Goal: Task Accomplishment & Management: Manage account settings

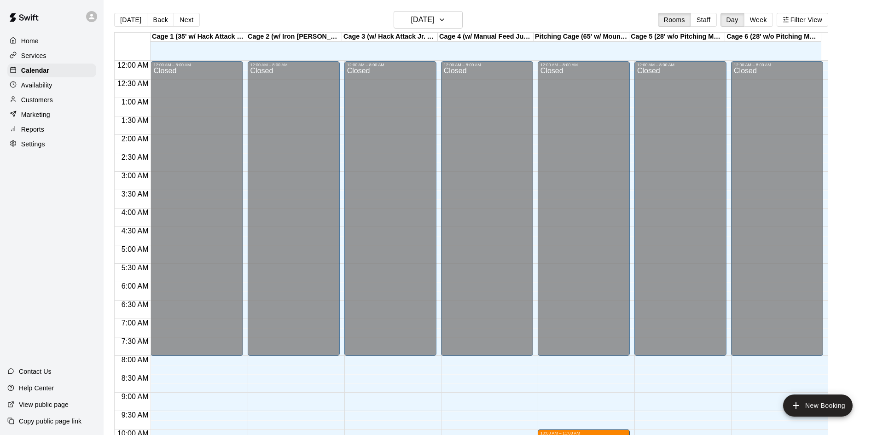
scroll to position [472, 0]
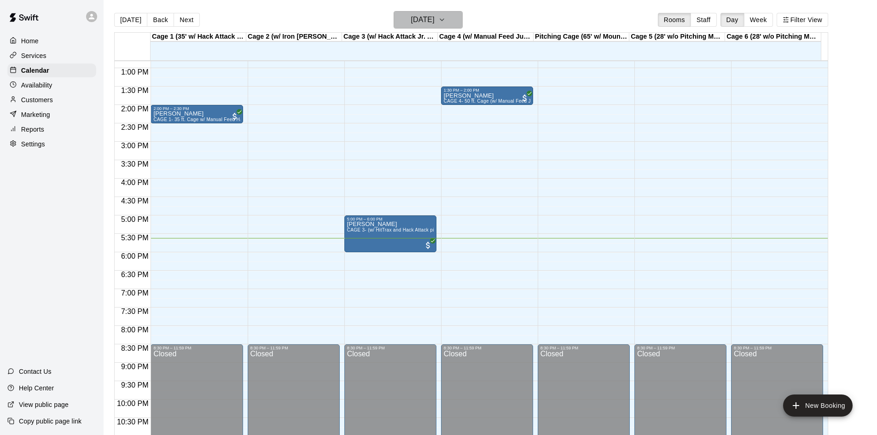
click at [445, 22] on icon "button" at bounding box center [441, 19] width 7 height 11
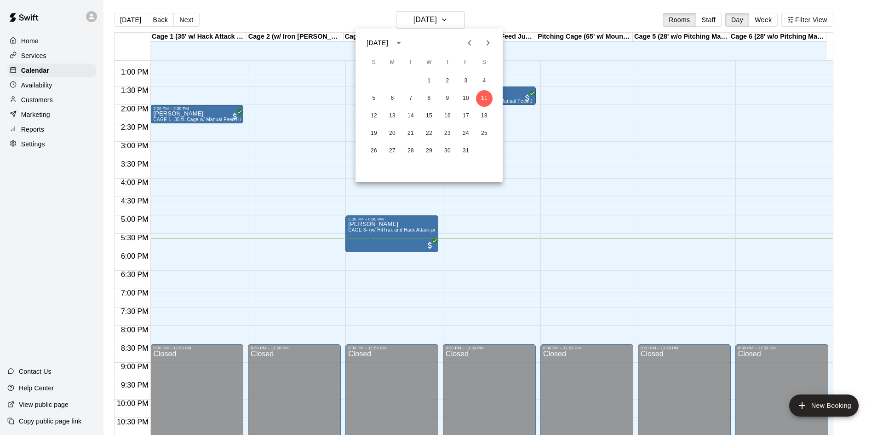
click at [766, 20] on div at bounding box center [441, 217] width 883 height 435
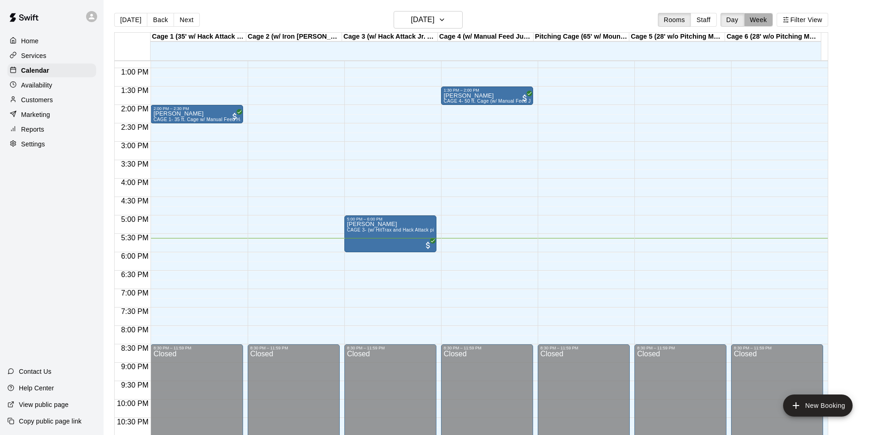
click at [766, 20] on button "Week" at bounding box center [758, 20] width 29 height 14
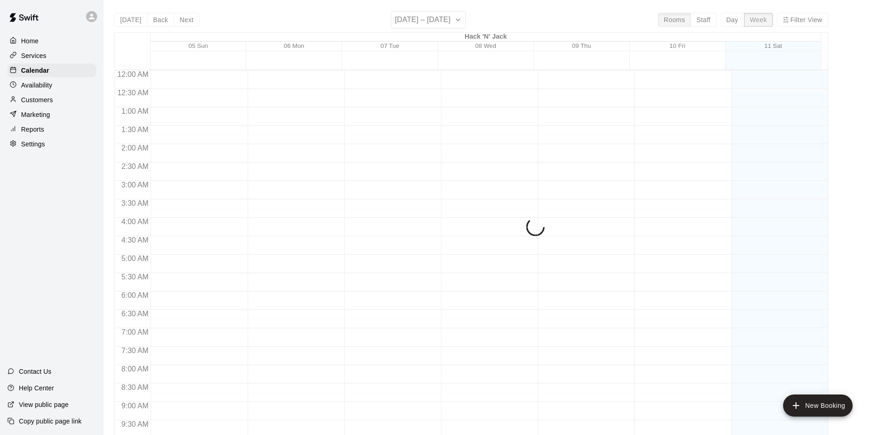
scroll to position [510, 0]
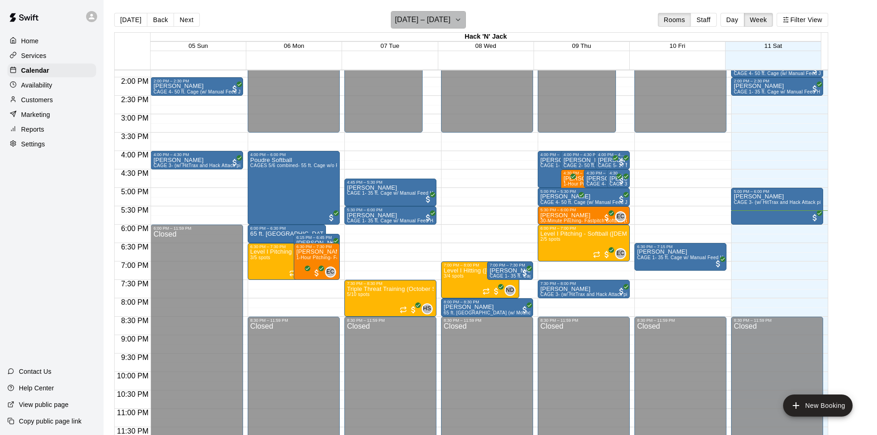
click at [457, 20] on icon "button" at bounding box center [458, 20] width 4 height 2
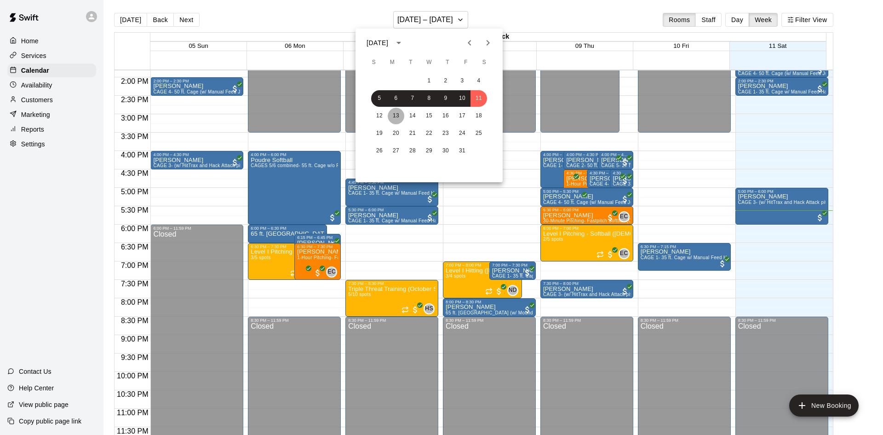
click at [392, 115] on button "13" at bounding box center [396, 116] width 17 height 17
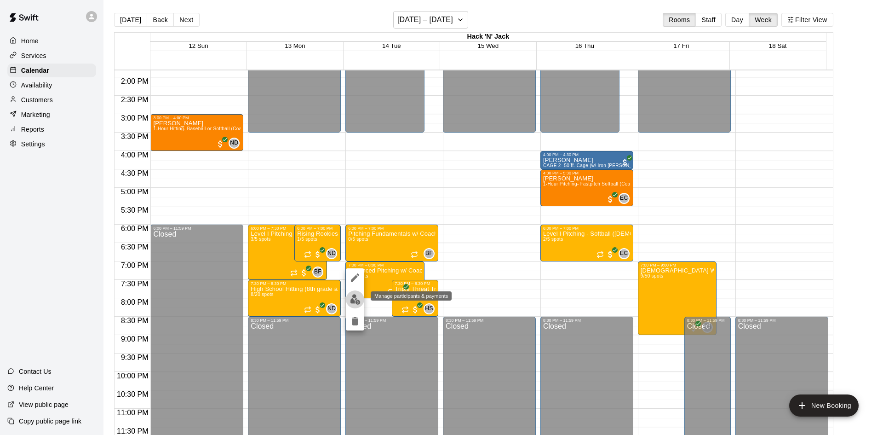
click at [353, 299] on img "edit" at bounding box center [355, 299] width 11 height 11
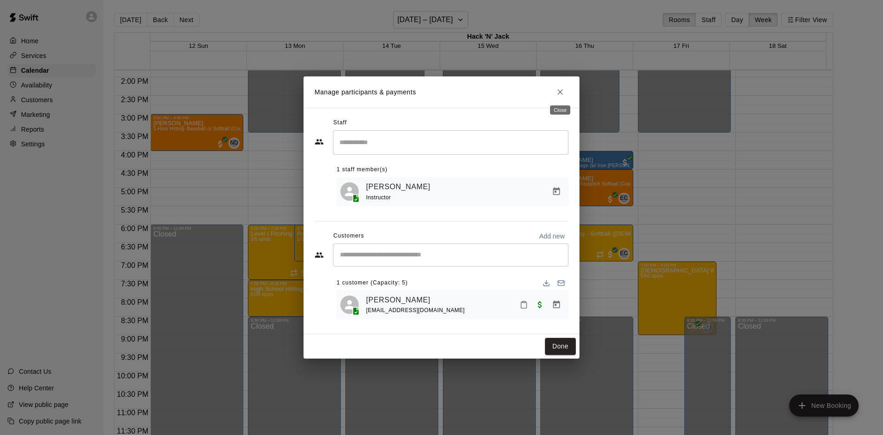
click at [561, 87] on icon "Close" at bounding box center [560, 91] width 9 height 9
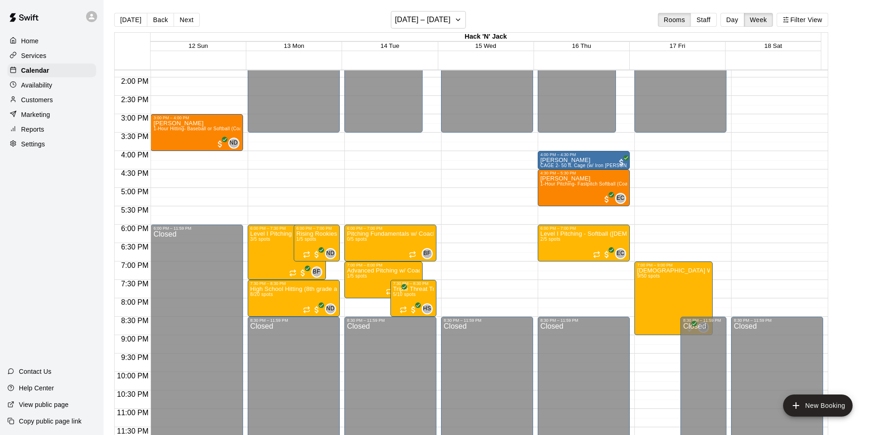
click at [29, 102] on p "Customers" at bounding box center [37, 99] width 32 height 9
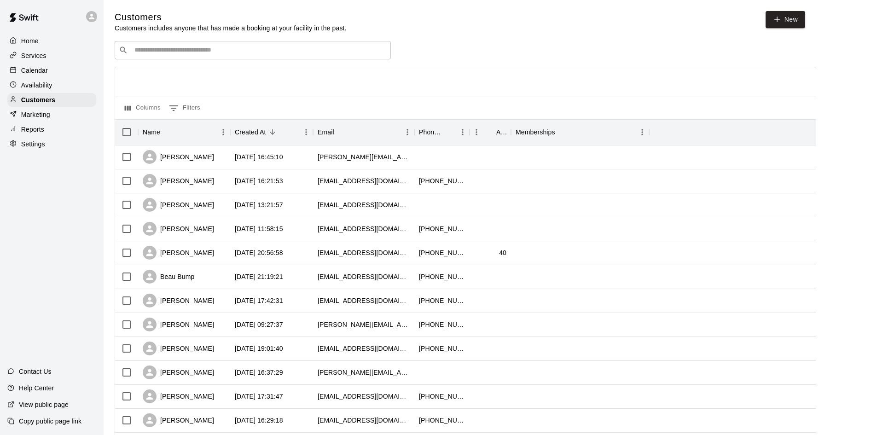
click at [213, 52] on input "Search customers by name or email" at bounding box center [259, 50] width 255 height 9
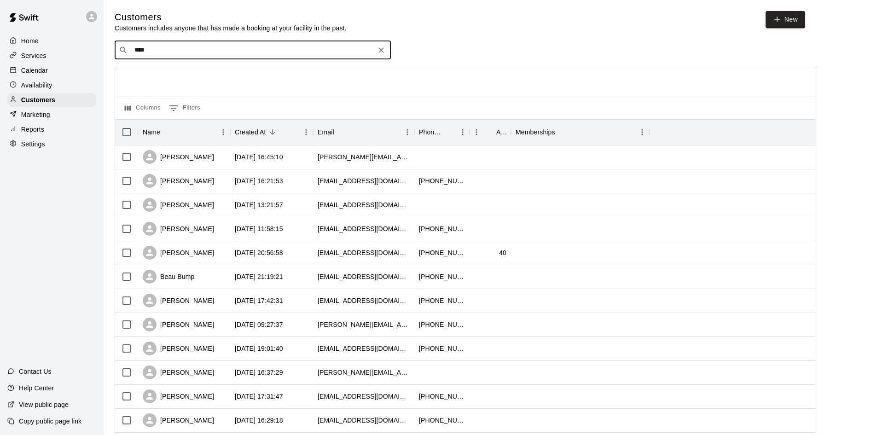
type input "*****"
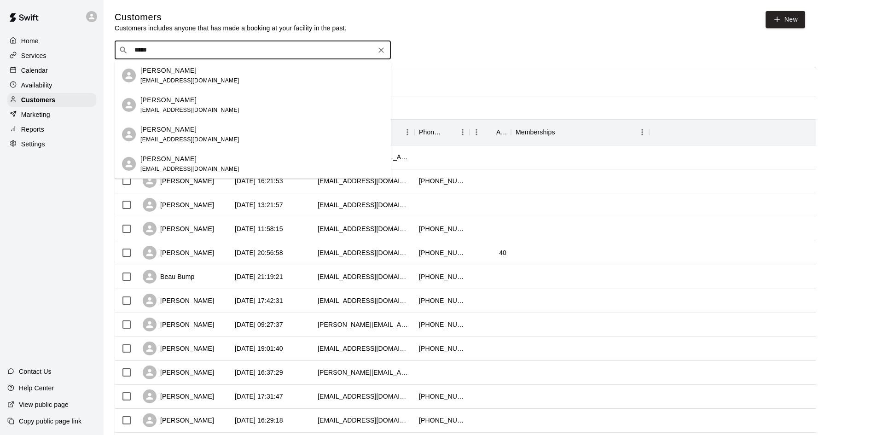
click at [194, 75] on div "[PERSON_NAME] [EMAIL_ADDRESS][DOMAIN_NAME]" at bounding box center [189, 76] width 99 height 20
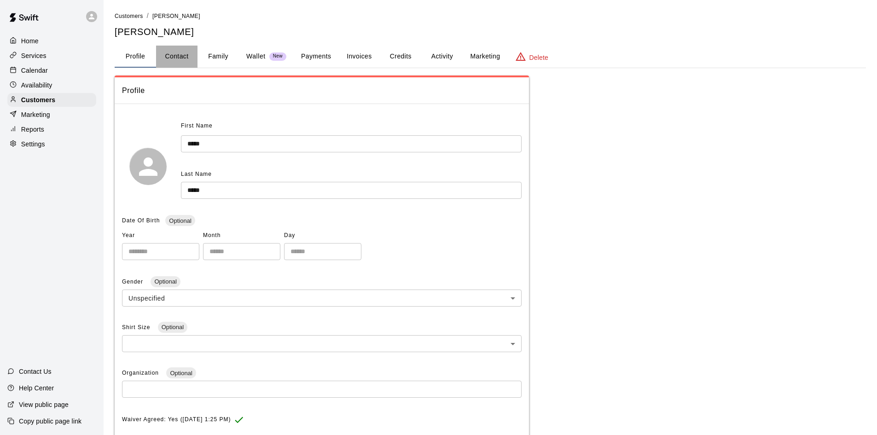
click at [181, 58] on button "Contact" at bounding box center [176, 57] width 41 height 22
select select "**"
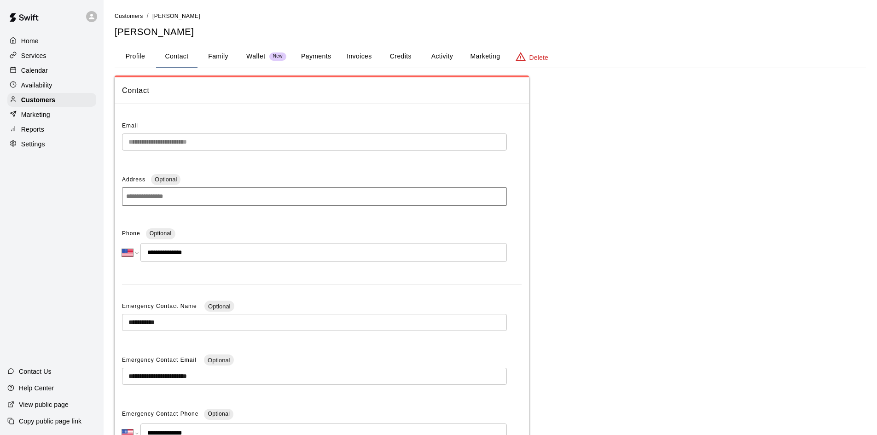
click at [221, 56] on button "Family" at bounding box center [217, 57] width 41 height 22
